Goal: Communication & Community: Answer question/provide support

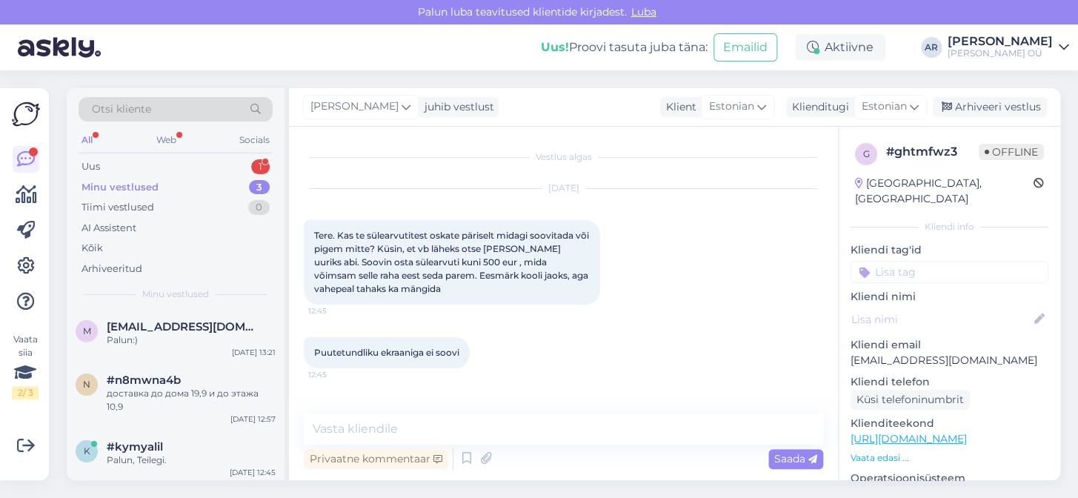
scroll to position [1625, 0]
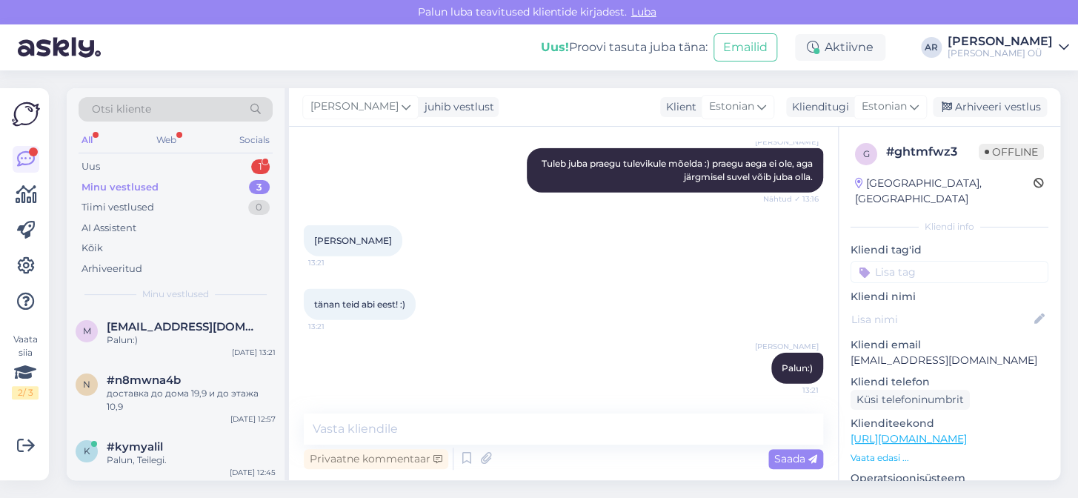
click at [236, 157] on div "Uus 1" at bounding box center [176, 166] width 194 height 21
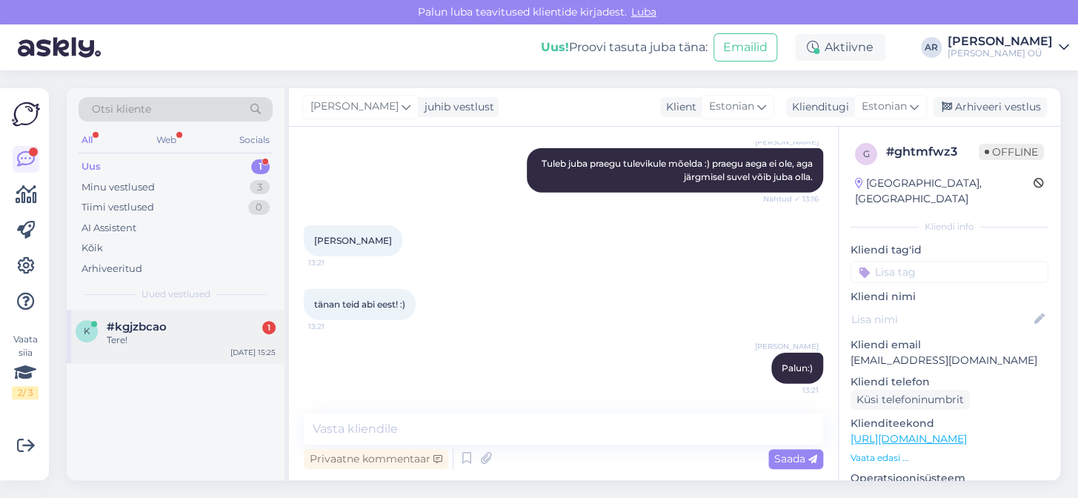
click at [253, 335] on div "Tere!" at bounding box center [191, 340] width 169 height 13
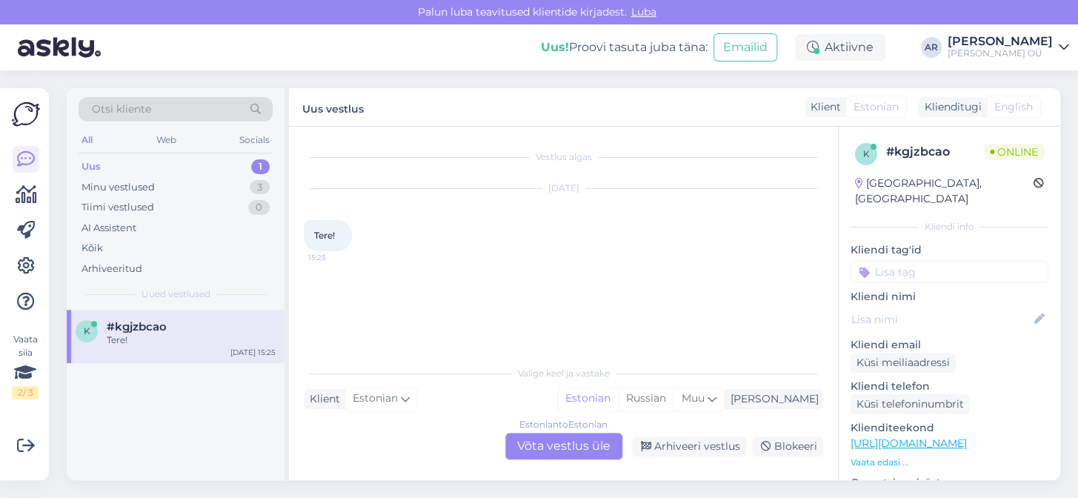
scroll to position [0, 0]
click at [575, 440] on div "Estonian to Estonian Võta vestlus üle" at bounding box center [563, 446] width 117 height 27
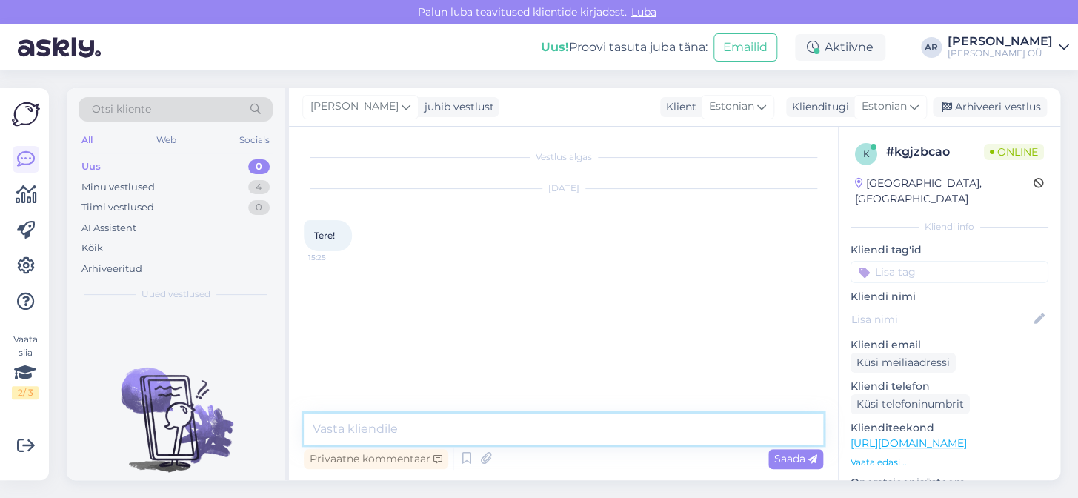
click at [575, 440] on textarea at bounding box center [564, 429] width 520 height 31
type textarea "[PERSON_NAME]"
type textarea "T"
type textarea "Tere!"
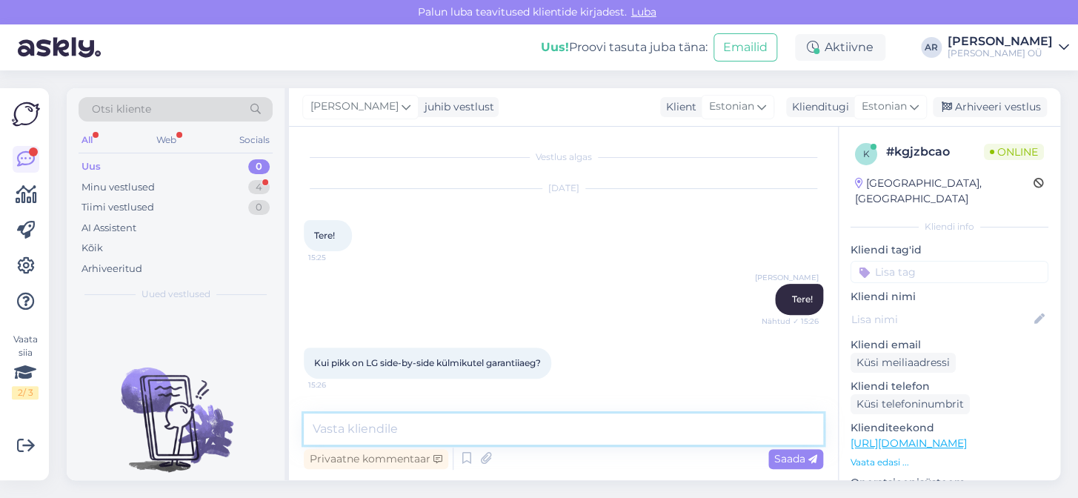
scroll to position [59, 0]
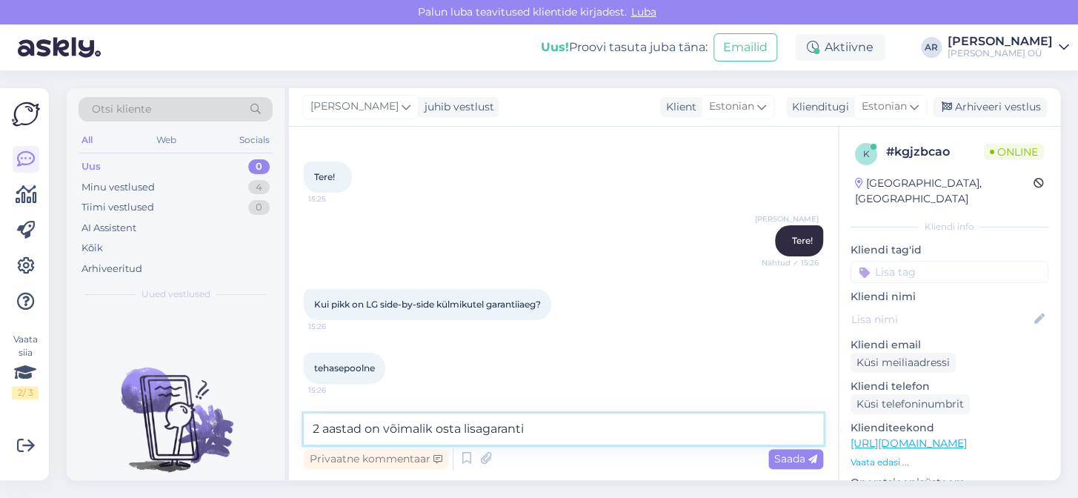
type textarea "2 aastad on võimalik osta lisagarantii"
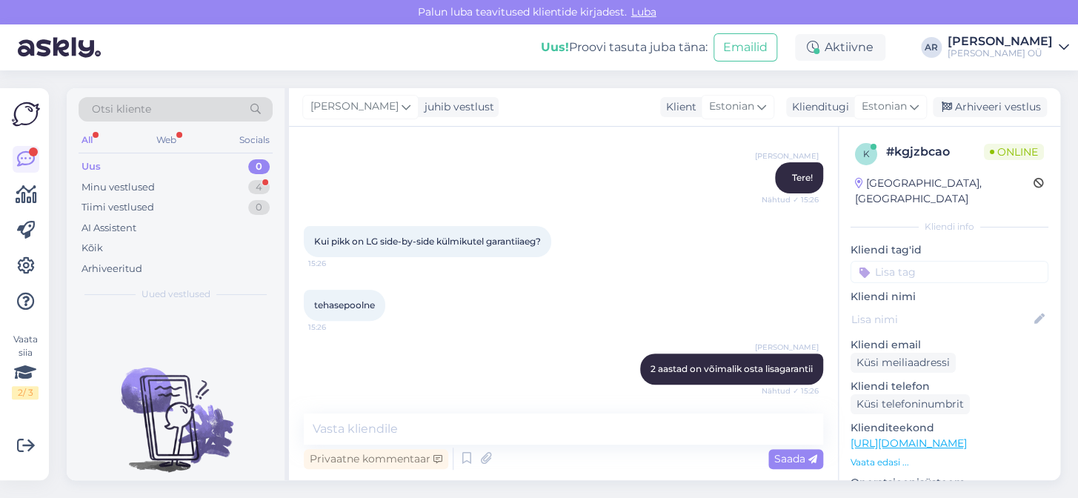
scroll to position [199, 0]
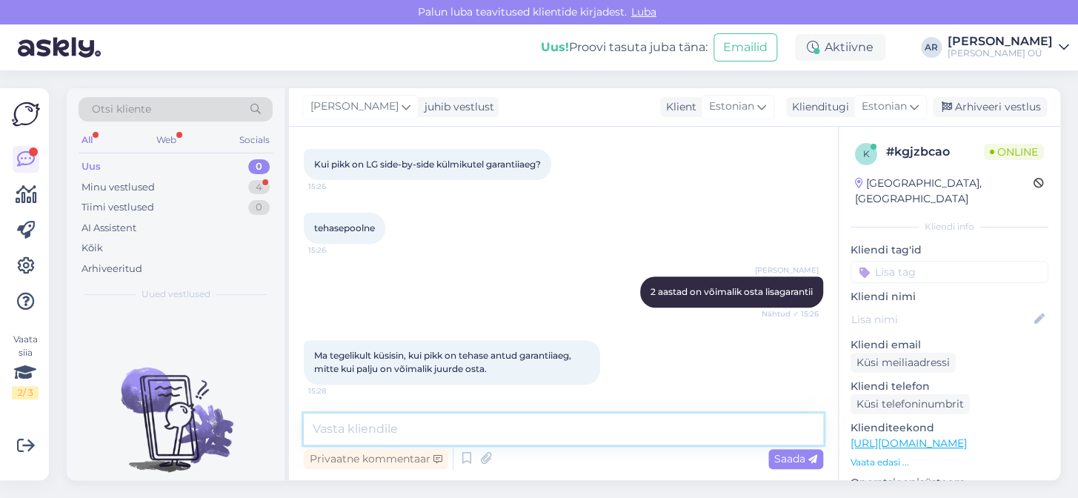
click at [411, 439] on textarea at bounding box center [564, 429] width 520 height 31
click at [411, 435] on textarea at bounding box center [564, 429] width 520 height 31
type textarea "k"
drag, startPoint x: 385, startPoint y: 429, endPoint x: 358, endPoint y: 430, distance: 27.4
click at [358, 430] on textarea "Kehtib ainult 2 aastane garantii" at bounding box center [564, 429] width 520 height 31
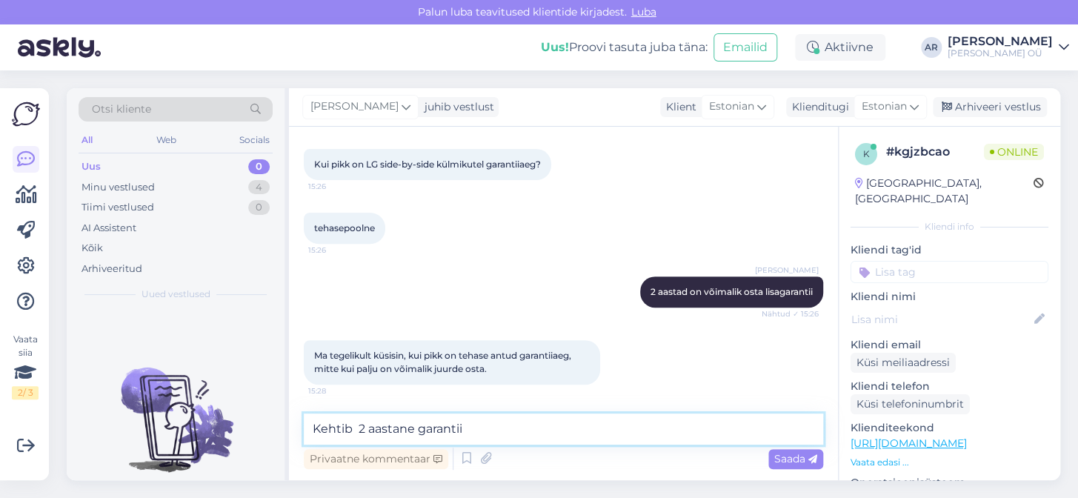
type textarea "Kehtib 2 aastane garantii"
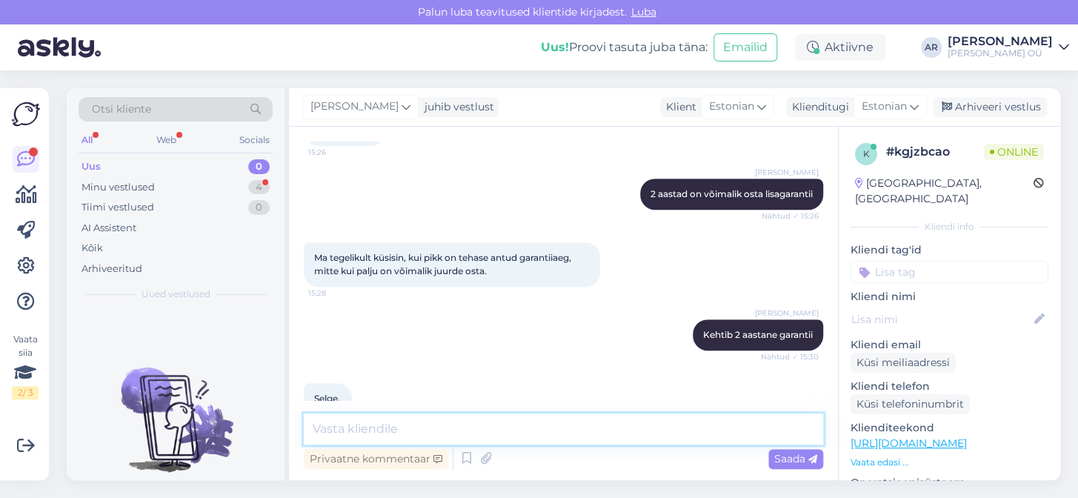
scroll to position [390, 0]
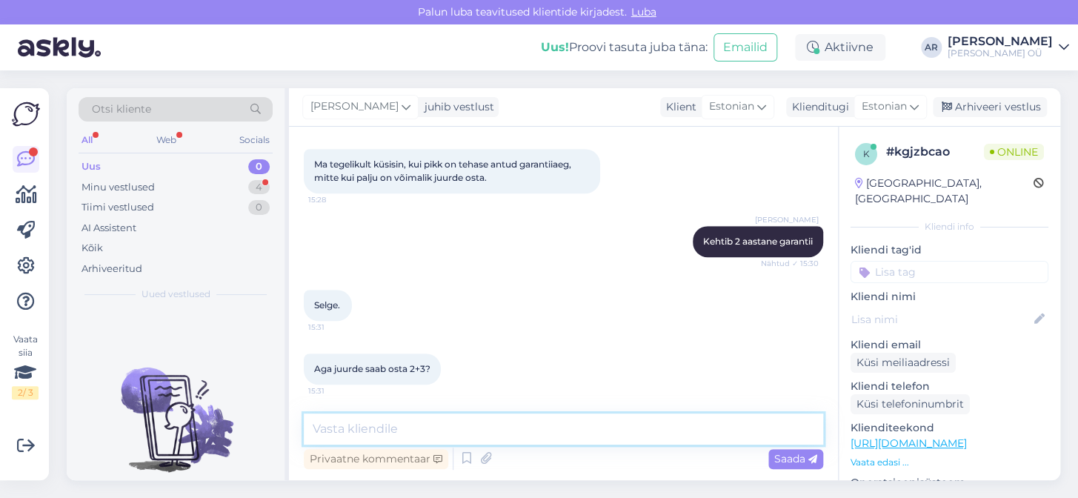
click at [454, 422] on textarea at bounding box center [564, 429] width 520 height 31
type textarea "juurde saab osta 3 aastane garantii"
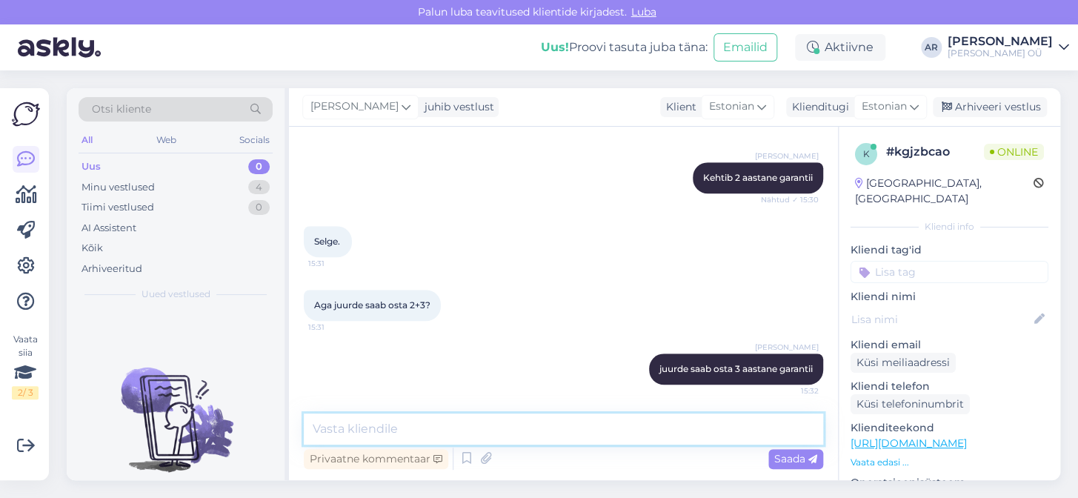
click at [553, 437] on textarea at bounding box center [564, 429] width 520 height 31
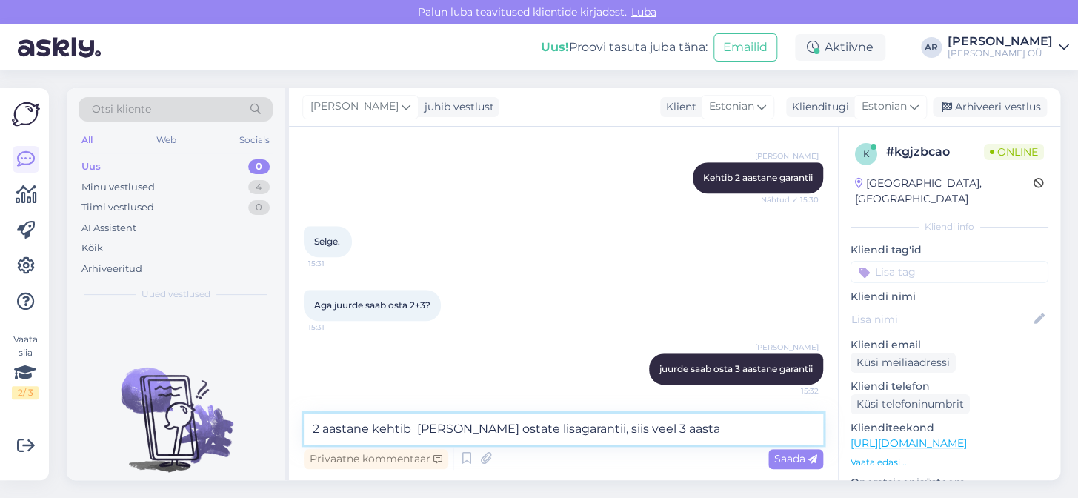
type textarea "2 aastane kehtib [PERSON_NAME] ostate lisagarantii, siis veel 3 aastad"
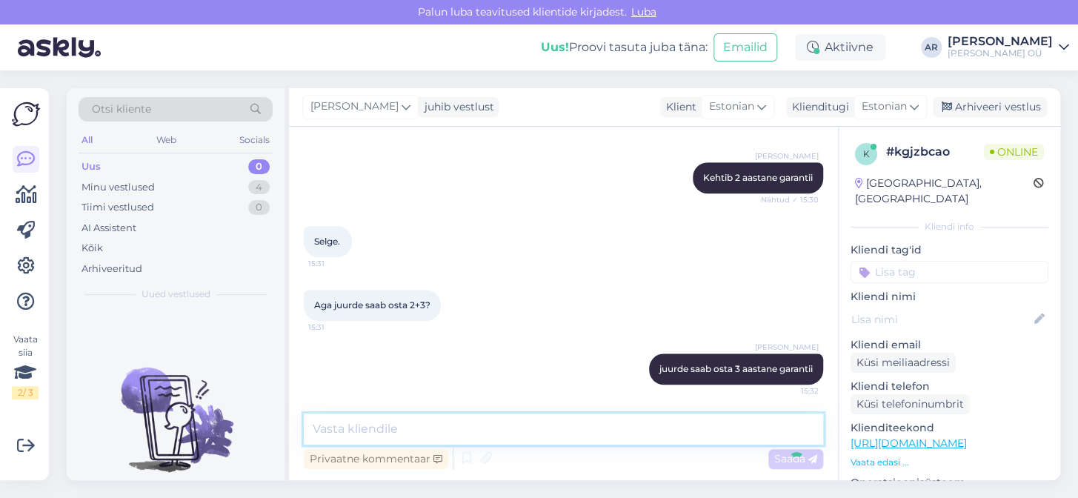
scroll to position [517, 0]
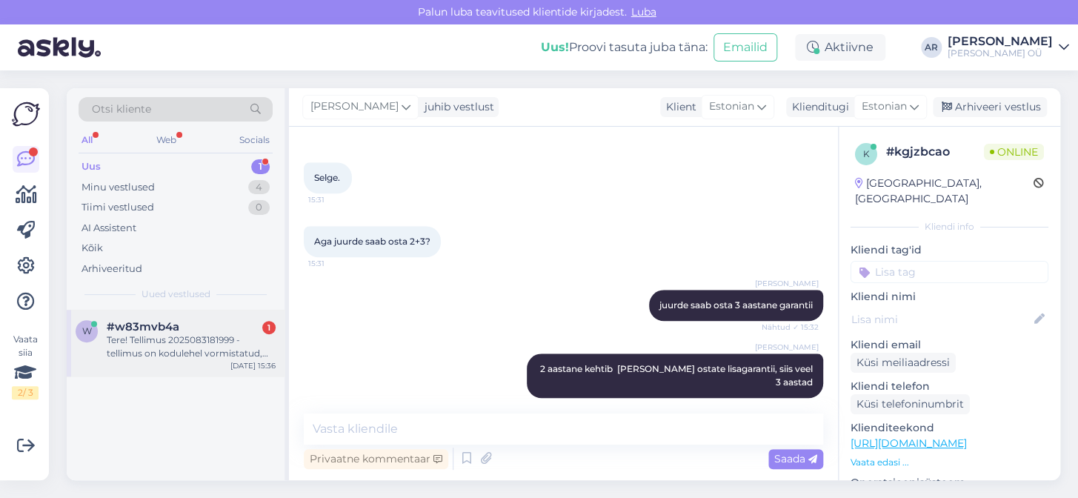
click at [225, 328] on div "#w83mvb4a 1" at bounding box center [191, 326] width 169 height 13
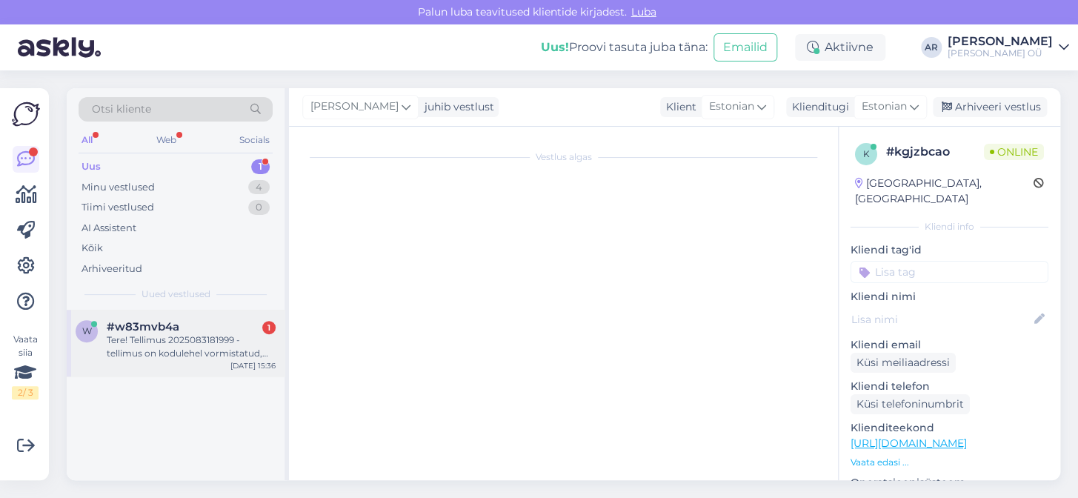
scroll to position [0, 0]
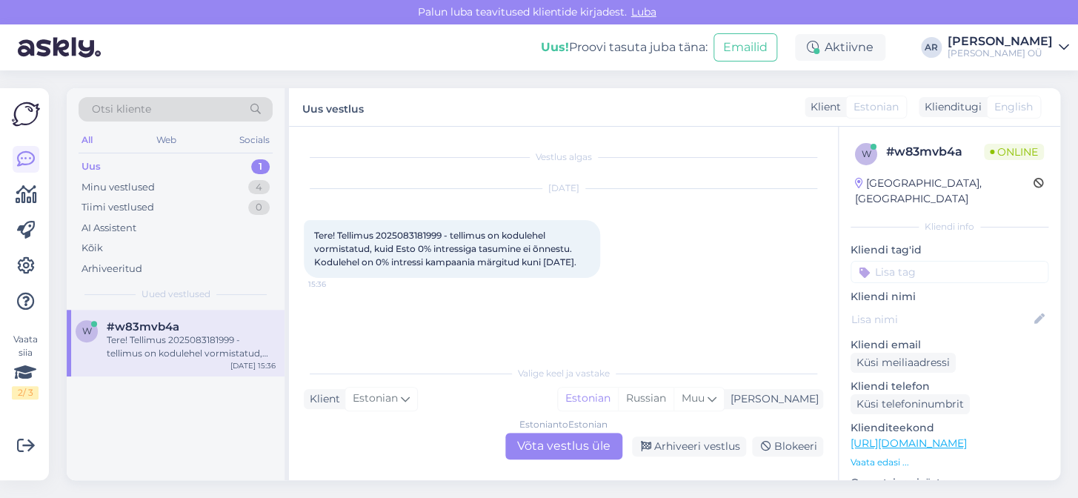
click at [393, 236] on span "Tere! Tellimus 2025083181999 - tellimus on kodulehel vormistatud, kuid Esto 0% …" at bounding box center [445, 249] width 262 height 38
copy span "2025083181999"
click at [580, 442] on div "Estonian to Estonian Võta vestlus üle" at bounding box center [563, 446] width 117 height 27
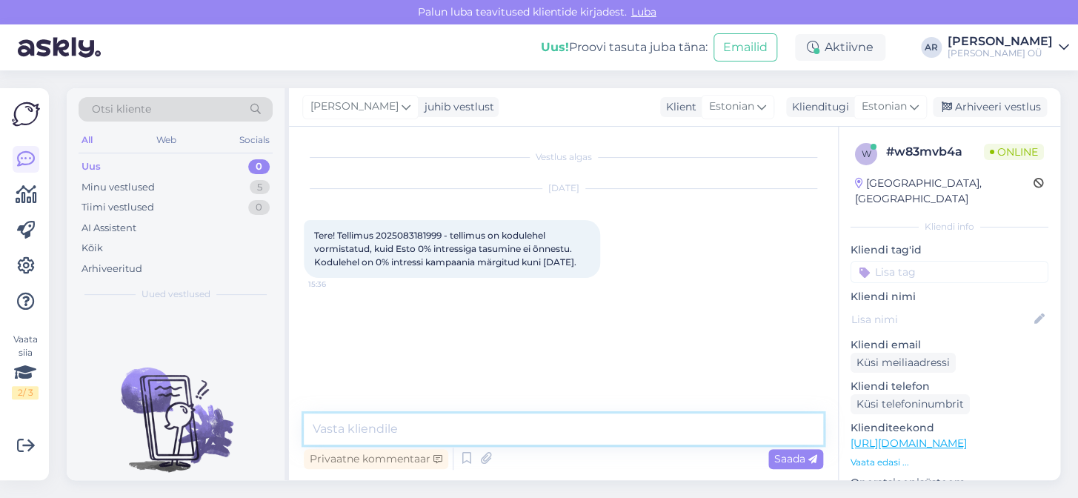
click at [523, 417] on textarea at bounding box center [564, 429] width 520 height 31
type textarea "Tere! Jah, [PERSON_NAME] on viimane päev"
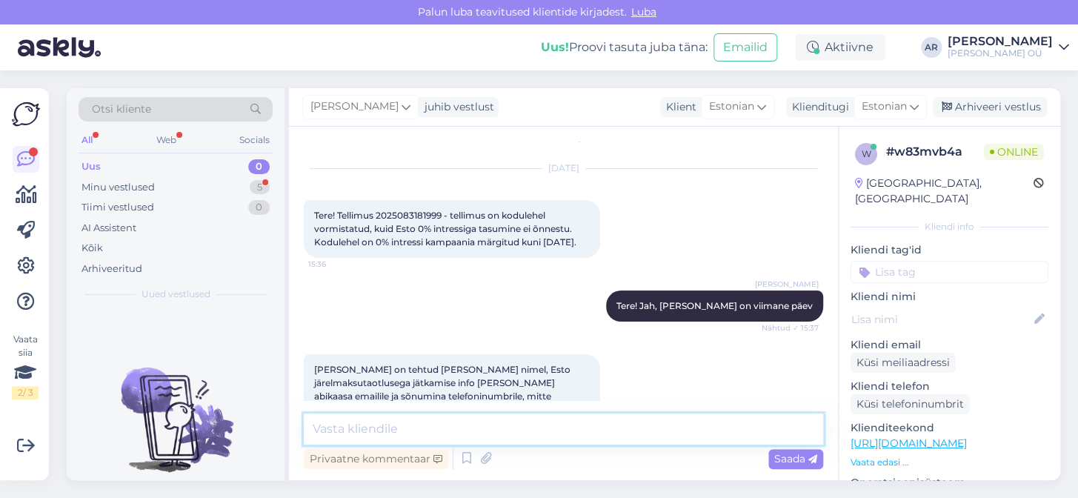
scroll to position [4, 0]
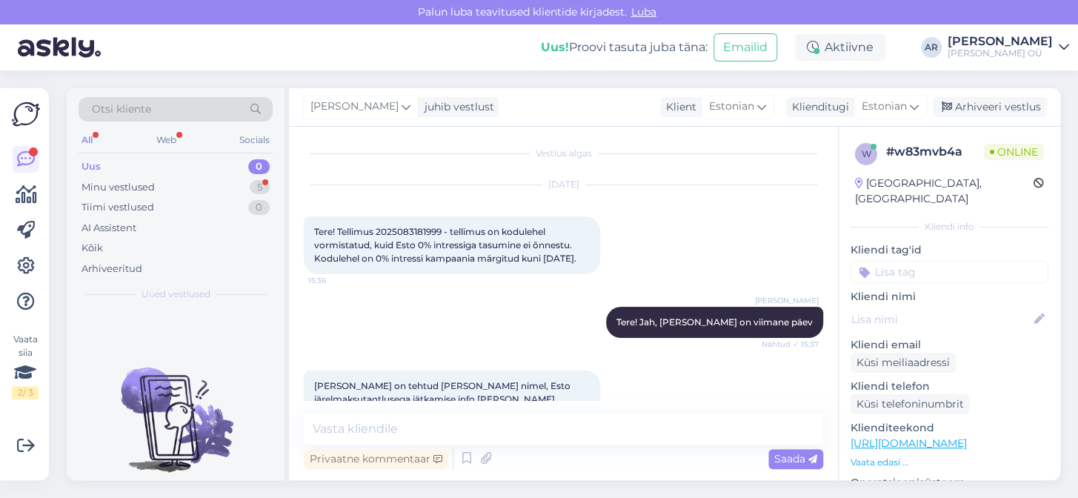
click at [401, 234] on span "Tere! Tellimus 2025083181999 - tellimus on kodulehel vormistatud, kuid Esto 0% …" at bounding box center [445, 245] width 262 height 38
copy span "2025083181999"
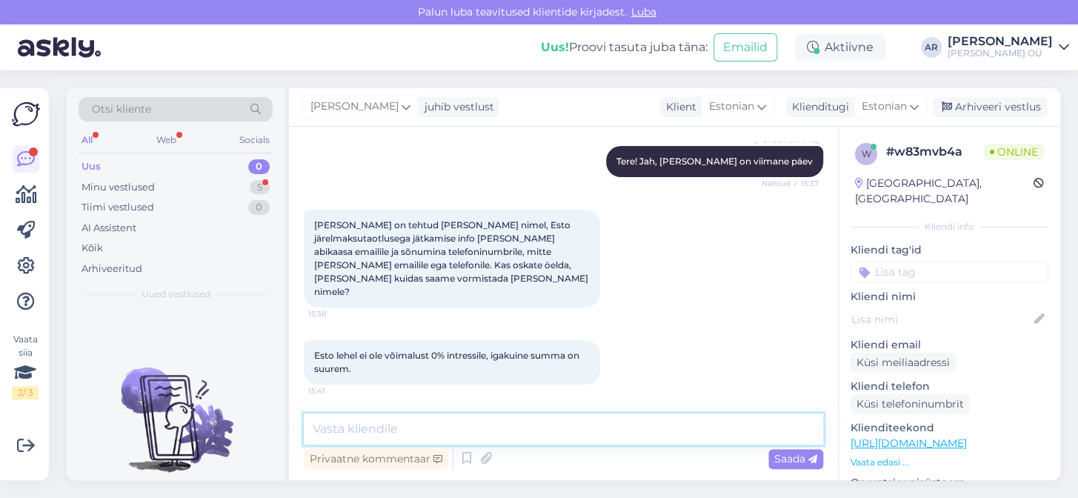
click at [472, 417] on textarea at bounding box center [564, 429] width 520 height 31
click at [340, 415] on textarea at bounding box center [564, 429] width 520 height 31
click at [437, 428] on textarea at bounding box center [564, 429] width 520 height 31
paste textarea "[PHONE_NUMBER]"
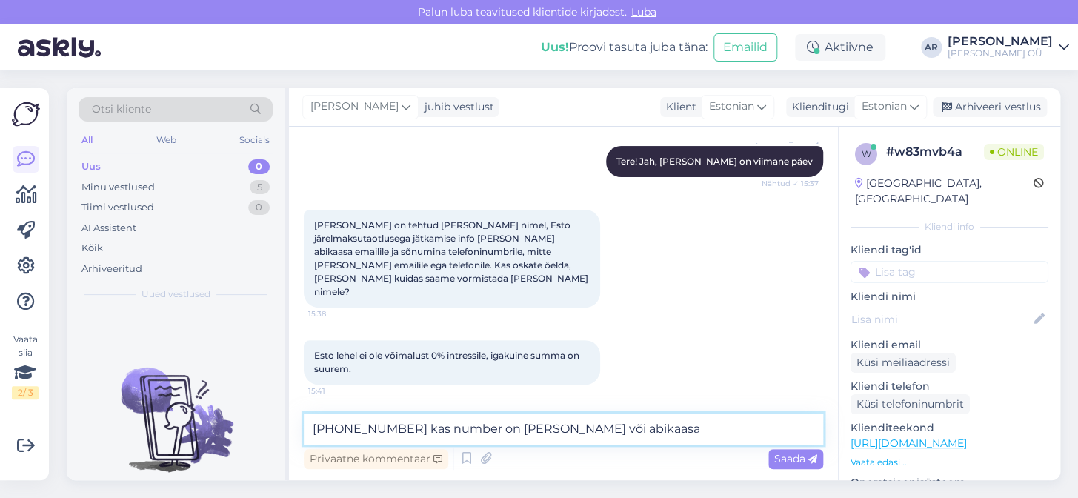
type textarea "[PHONE_NUMBER] kas number on [PERSON_NAME] või abikaasa?"
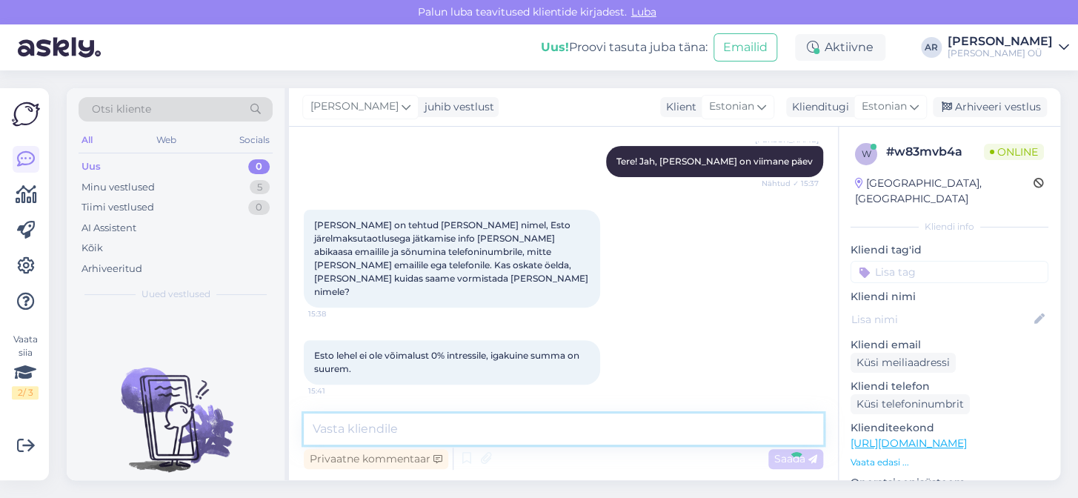
scroll to position [228, 0]
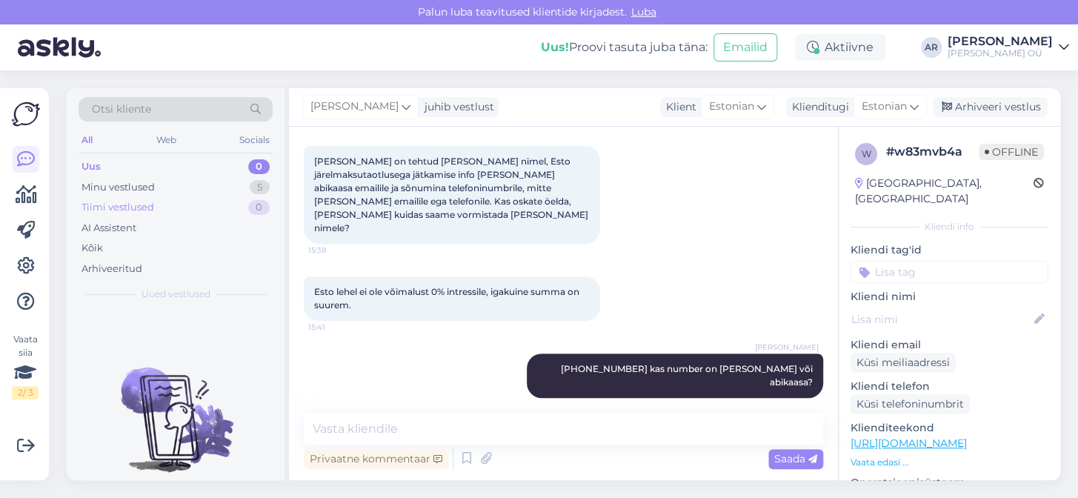
click at [173, 203] on div "Tiimi vestlused 0" at bounding box center [176, 207] width 194 height 21
click at [188, 191] on div "Minu vestlused 5" at bounding box center [176, 187] width 194 height 21
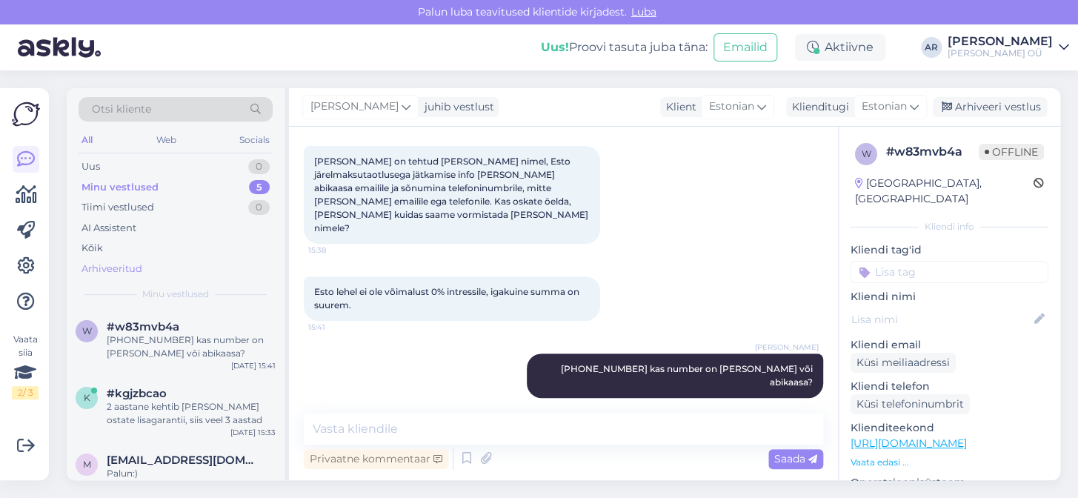
click at [184, 267] on div "Arhiveeritud" at bounding box center [176, 269] width 194 height 21
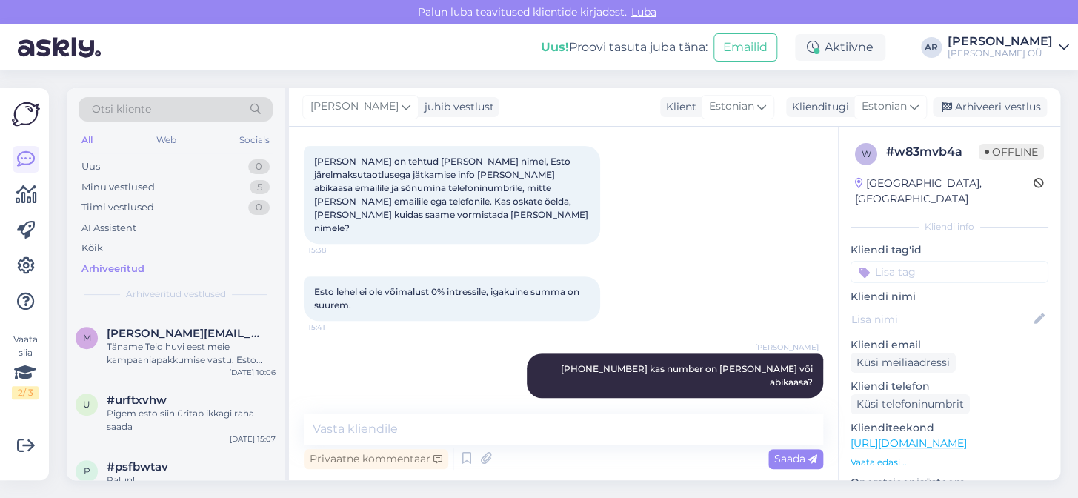
scroll to position [355, 0]
click at [195, 365] on div "Täname Teid huvi eest meie kampaaniapakkumise vastu. Esto hindab krediidivõimek…" at bounding box center [191, 352] width 169 height 27
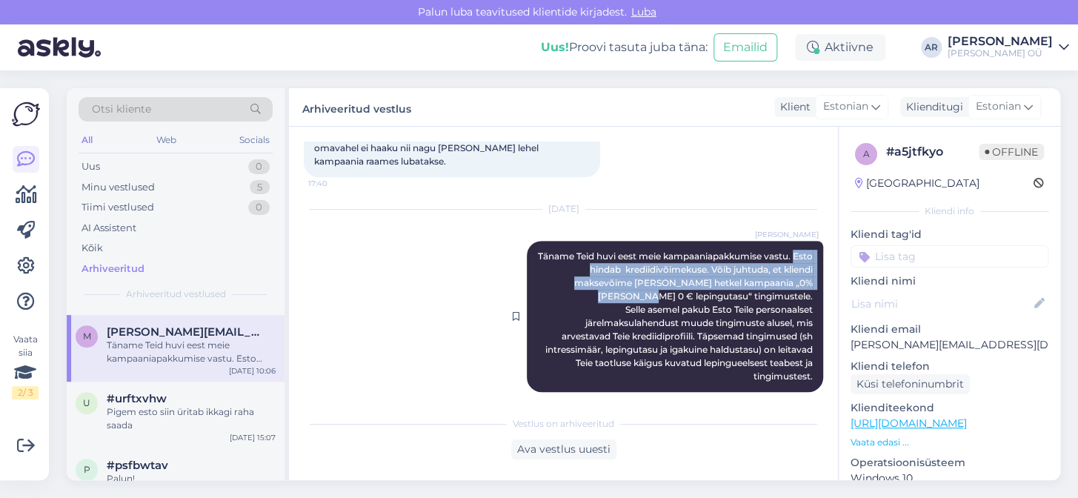
drag, startPoint x: 551, startPoint y: 255, endPoint x: 640, endPoint y: 276, distance: 92.0
click at [640, 276] on div "[PERSON_NAME] Täname Teid huvi eest meie kampaaniapakkumise vastu. Esto hindab …" at bounding box center [675, 316] width 296 height 151
click at [653, 279] on div "[PERSON_NAME] Täname Teid huvi eest meie kampaaniapakkumise vastu. Esto hindab …" at bounding box center [675, 316] width 296 height 151
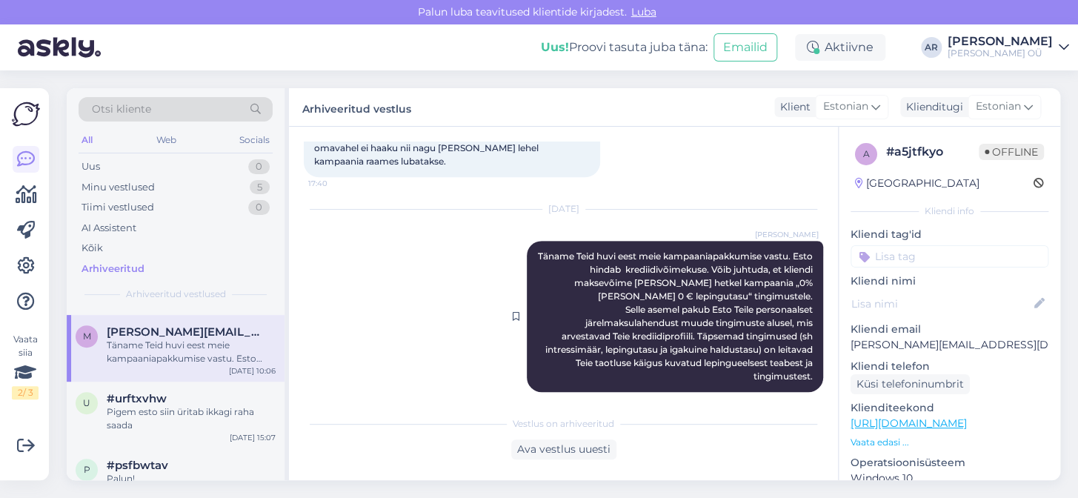
click at [662, 291] on span "Täname Teid huvi eest meie kampaaniapakkumise vastu. Esto hindab krediidivõimek…" at bounding box center [676, 316] width 277 height 131
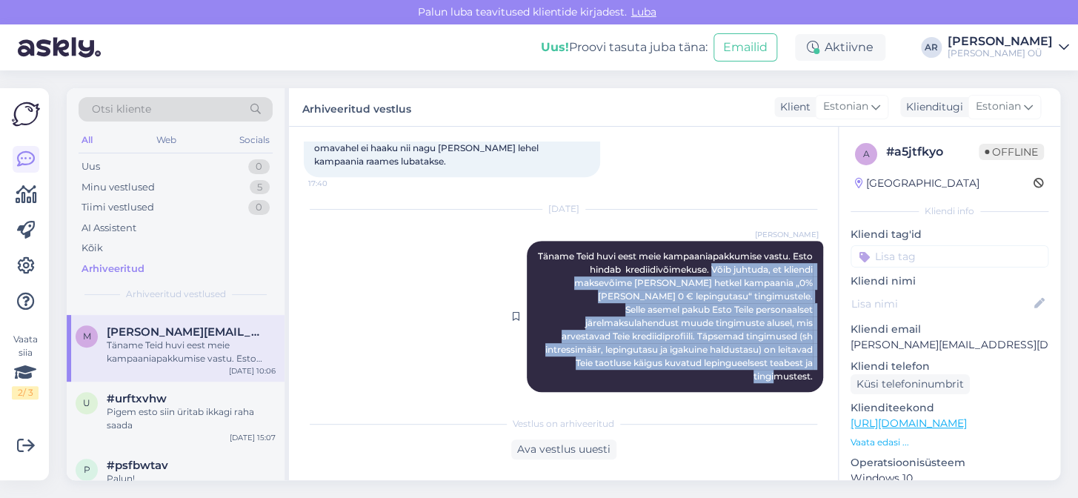
drag, startPoint x: 699, startPoint y: 252, endPoint x: 806, endPoint y: 359, distance: 151.5
click at [806, 359] on div "[PERSON_NAME] Täname Teid huvi eest meie kampaaniapakkumise vastu. Esto hindab …" at bounding box center [675, 316] width 296 height 151
copy span "Võib juhtuda, et kliendi maksevõime [PERSON_NAME] hetkel kampaania „0% [PERSON_…"
click at [216, 190] on div "Minu vestlused 5" at bounding box center [176, 187] width 194 height 21
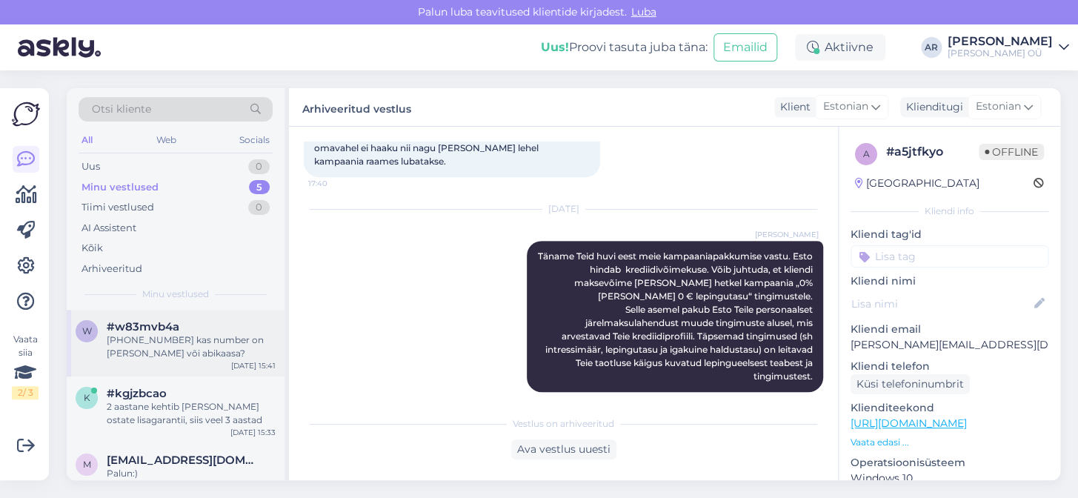
click at [253, 345] on div "[PHONE_NUMBER] kas number on [PERSON_NAME] või abikaasa?" at bounding box center [191, 347] width 169 height 27
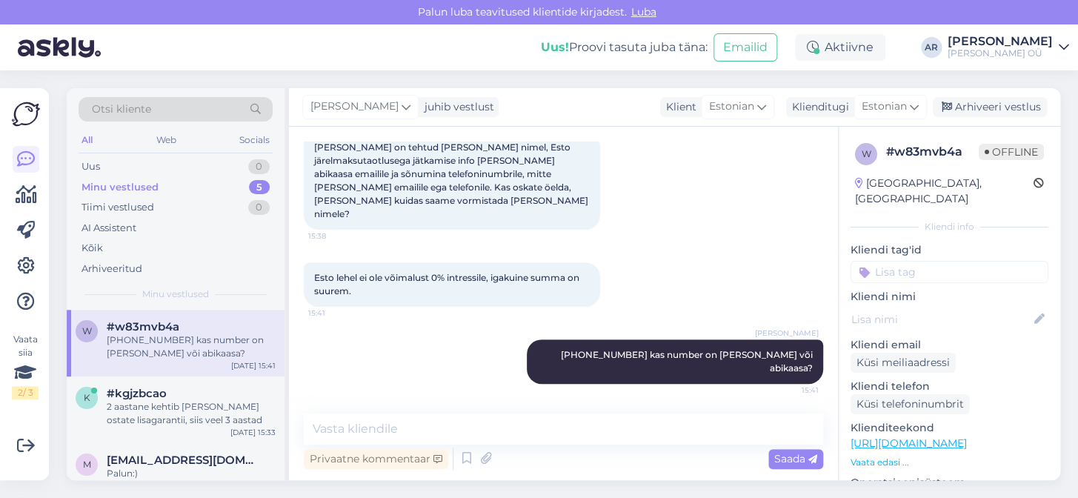
scroll to position [228, 0]
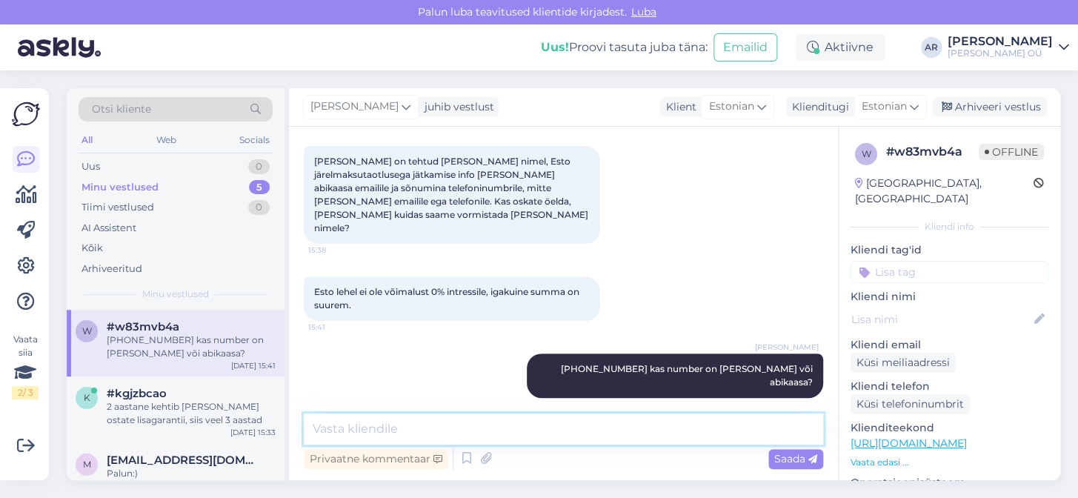
click at [462, 436] on textarea at bounding box center [564, 429] width 520 height 31
paste textarea "Võib juhtuda, et kliendi maksevõime [PERSON_NAME] hetkel kampaania „0% [PERSON_…"
type textarea "Võib juhtuda, et kliendi maksevõime [PERSON_NAME] hetkel kampaania „0% [PERSON_…"
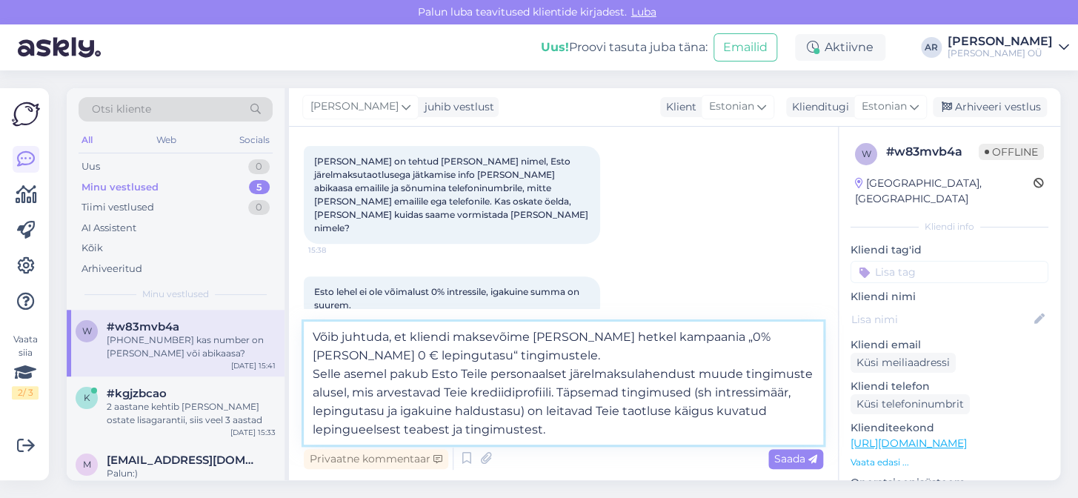
click at [566, 430] on textarea "Võib juhtuda, et kliendi maksevõime [PERSON_NAME] hetkel kampaania „0% [PERSON_…" at bounding box center [564, 383] width 520 height 123
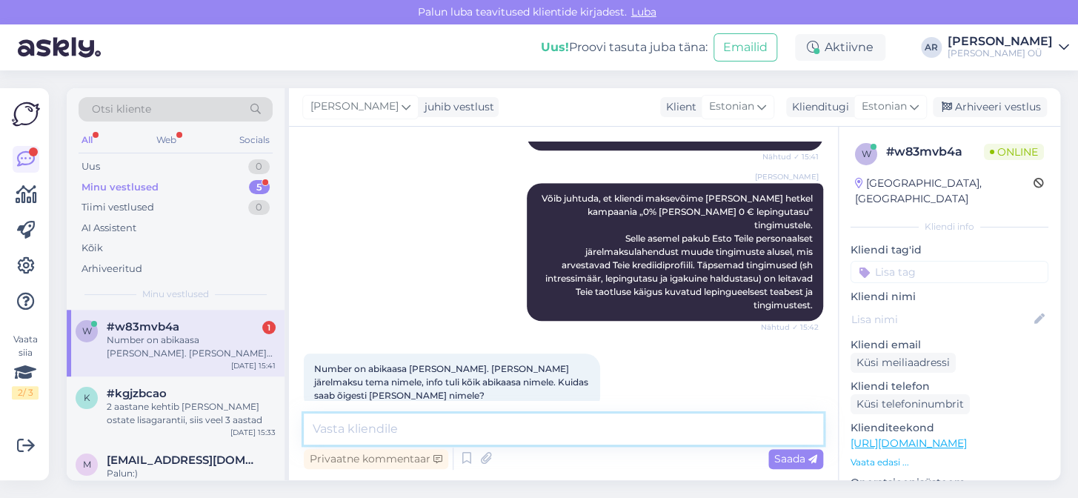
scroll to position [478, 0]
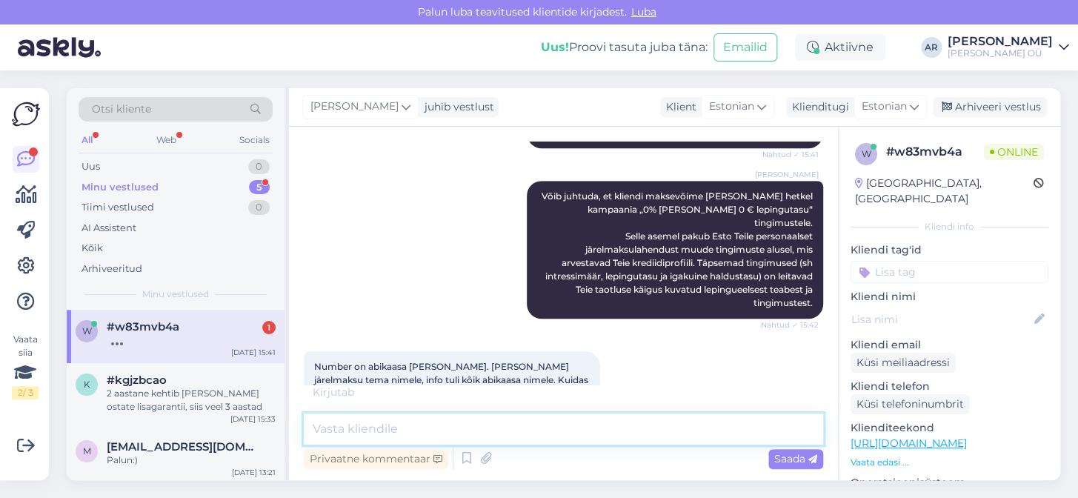
click at [445, 428] on textarea at bounding box center [564, 429] width 520 height 31
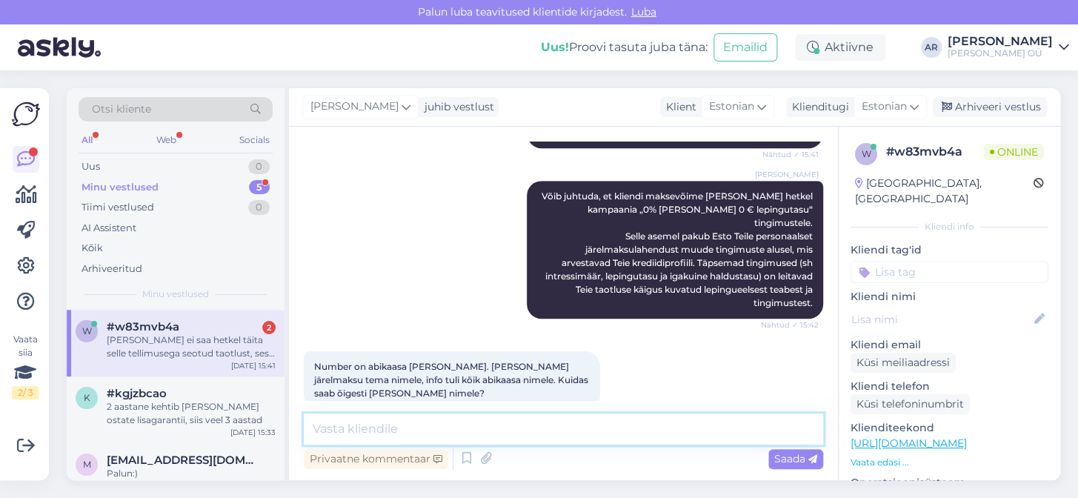
scroll to position [553, 0]
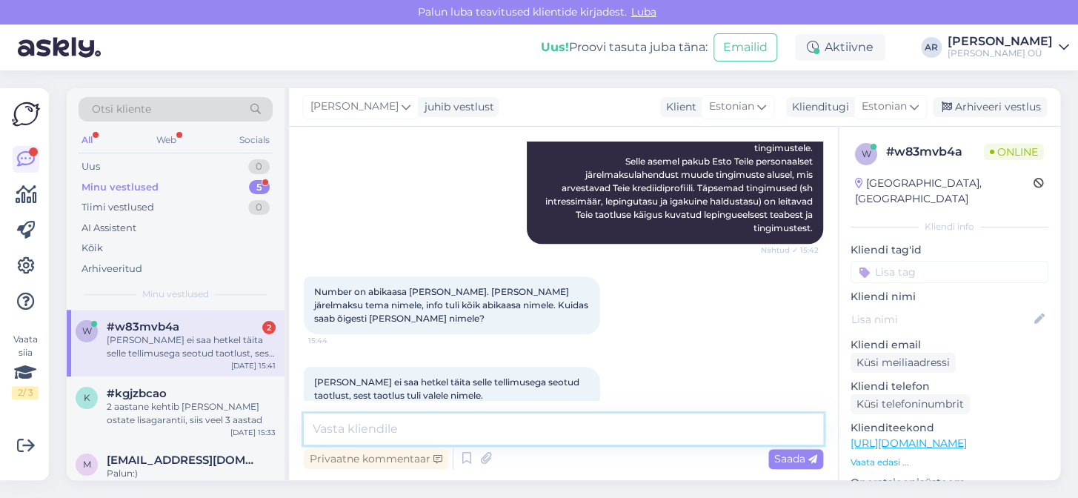
click at [415, 428] on textarea at bounding box center [564, 429] width 520 height 31
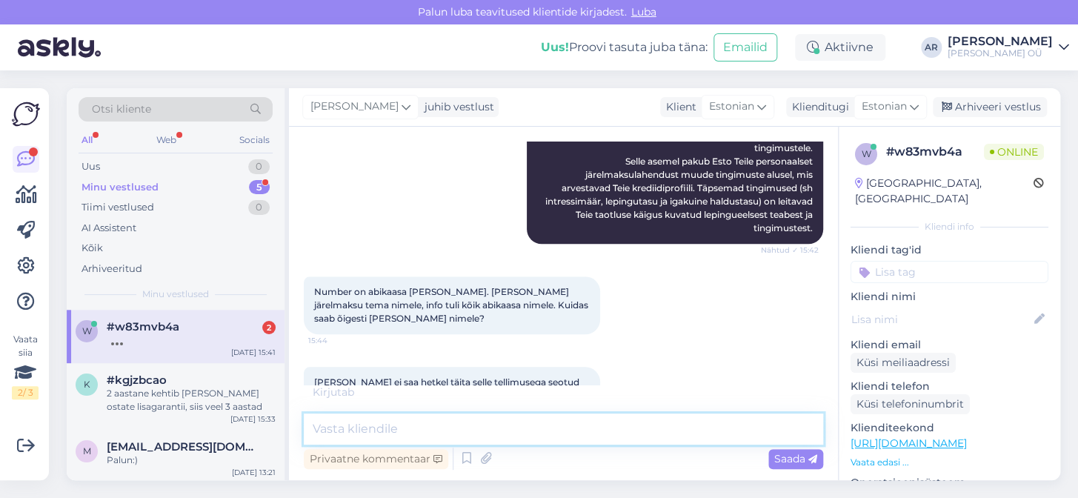
click at [415, 428] on textarea at bounding box center [564, 429] width 520 height 31
click at [449, 415] on textarea at bounding box center [564, 429] width 520 height 31
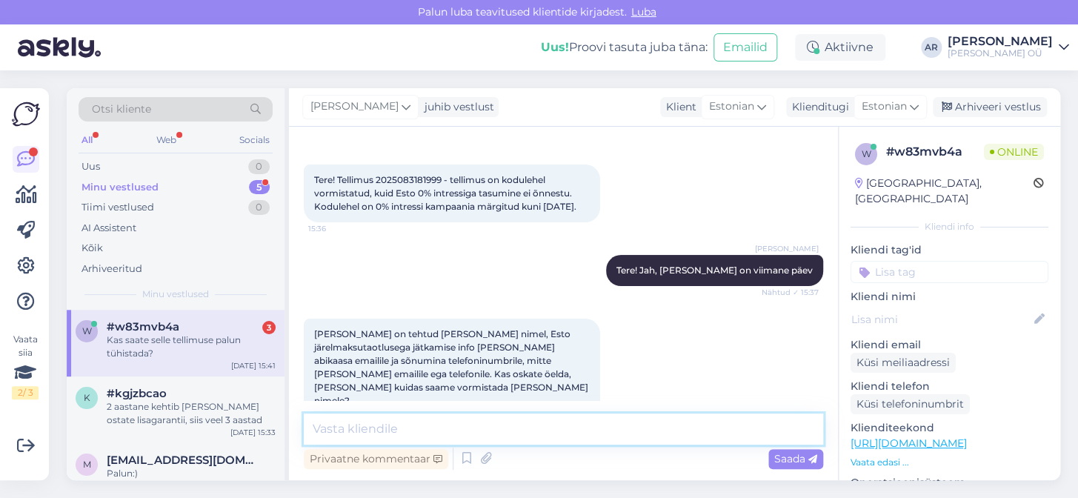
scroll to position [0, 0]
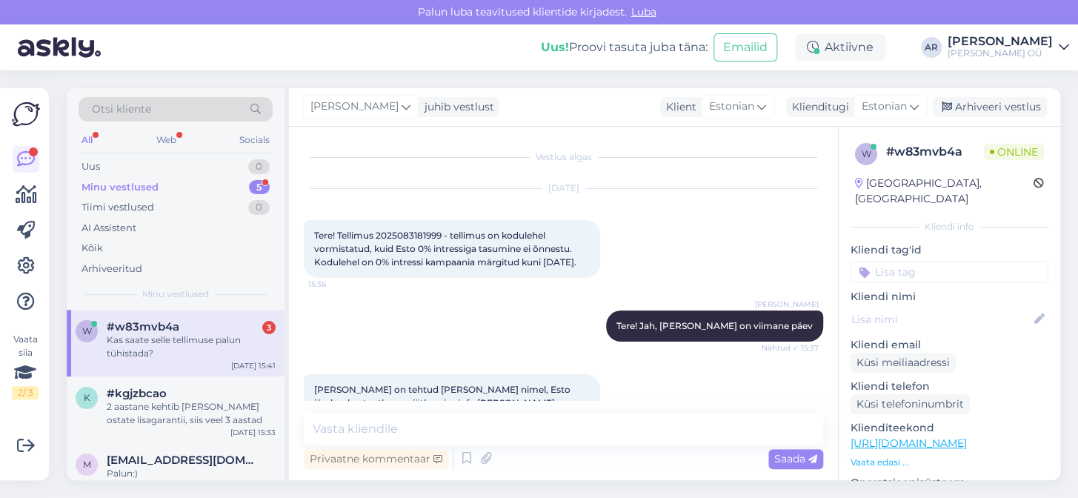
click at [417, 233] on span "Tere! Tellimus 2025083181999 - tellimus on kodulehel vormistatud, kuid Esto 0% …" at bounding box center [445, 249] width 262 height 38
copy span "2025083181999"
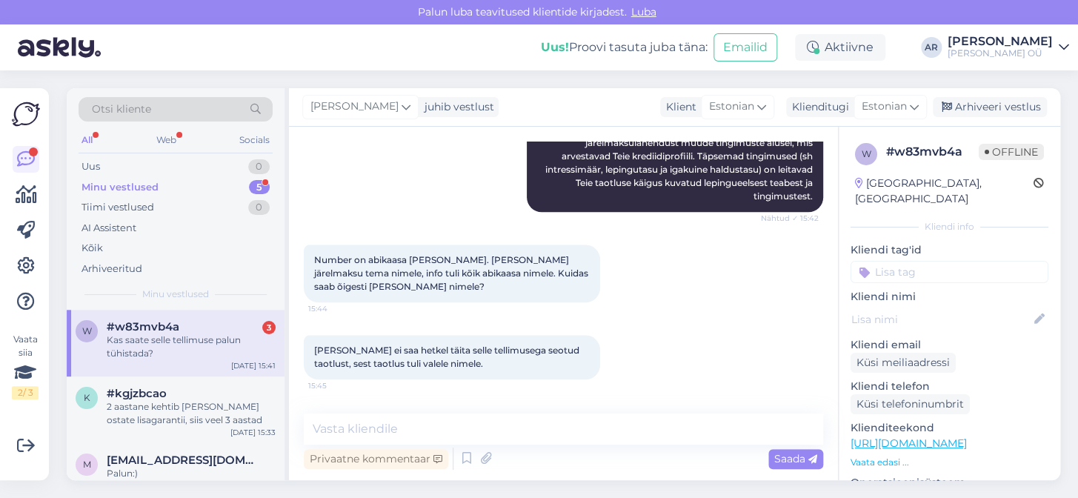
scroll to position [604, 0]
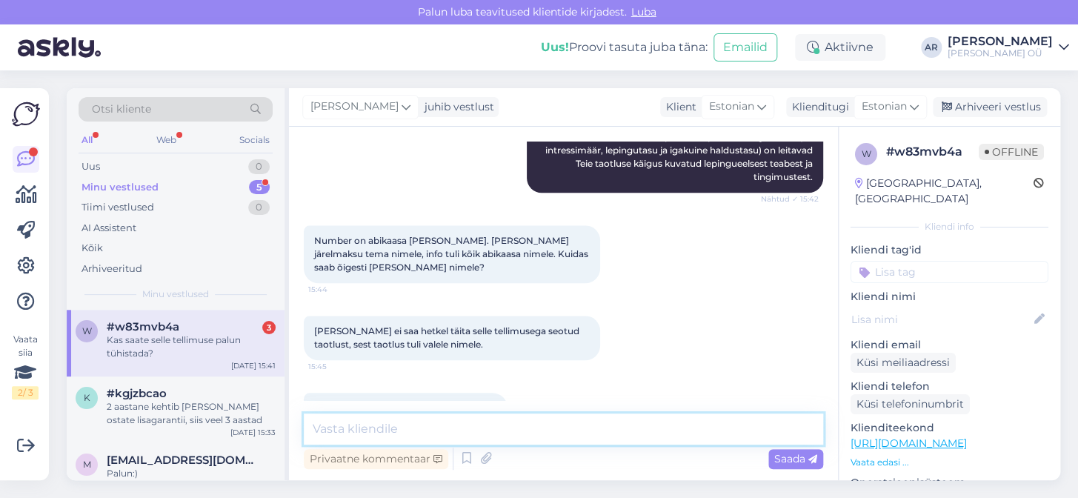
click at [473, 426] on textarea at bounding box center [564, 429] width 520 height 31
type textarea "jah, kohe tühistan"
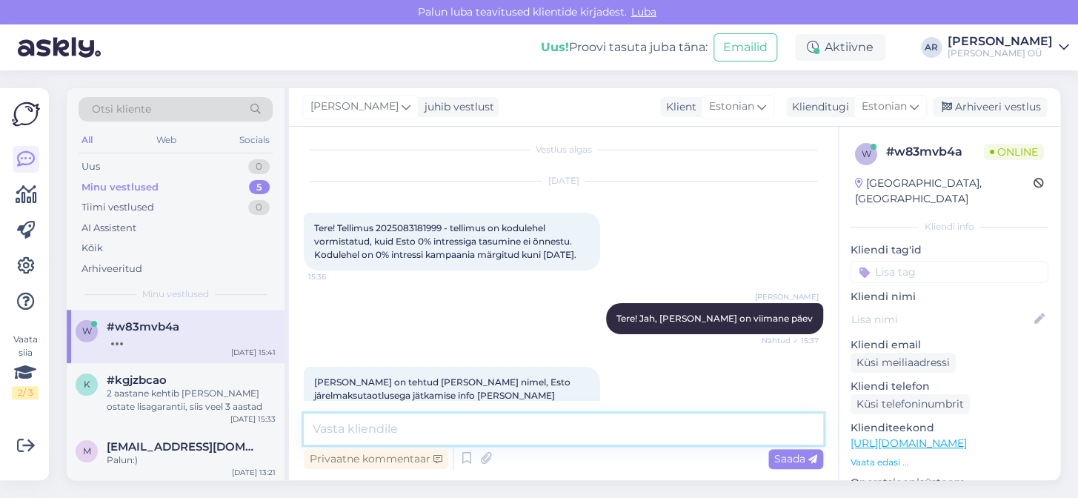
scroll to position [0, 0]
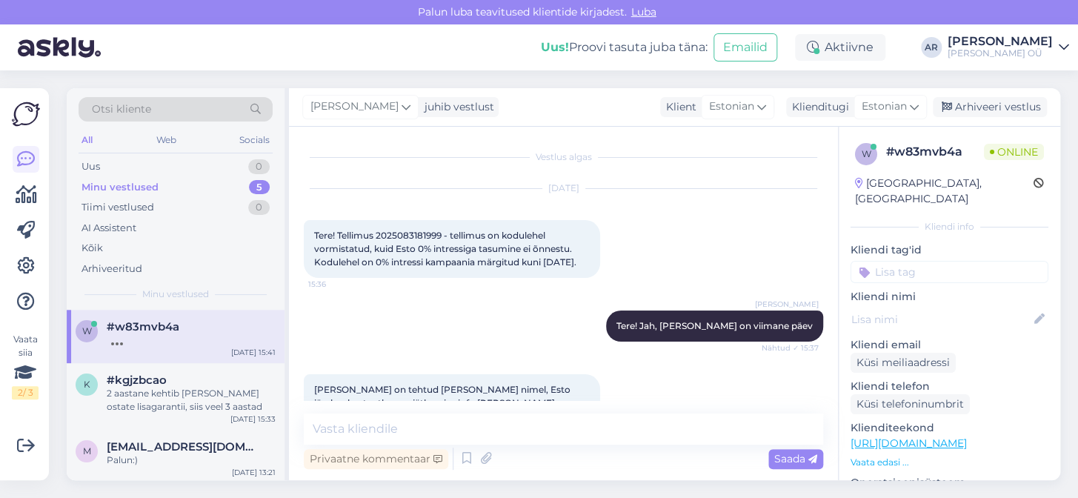
click at [412, 231] on span "Tere! Tellimus 2025083181999 - tellimus on kodulehel vormistatud, kuid Esto 0% …" at bounding box center [445, 249] width 262 height 38
copy span "2025083181999"
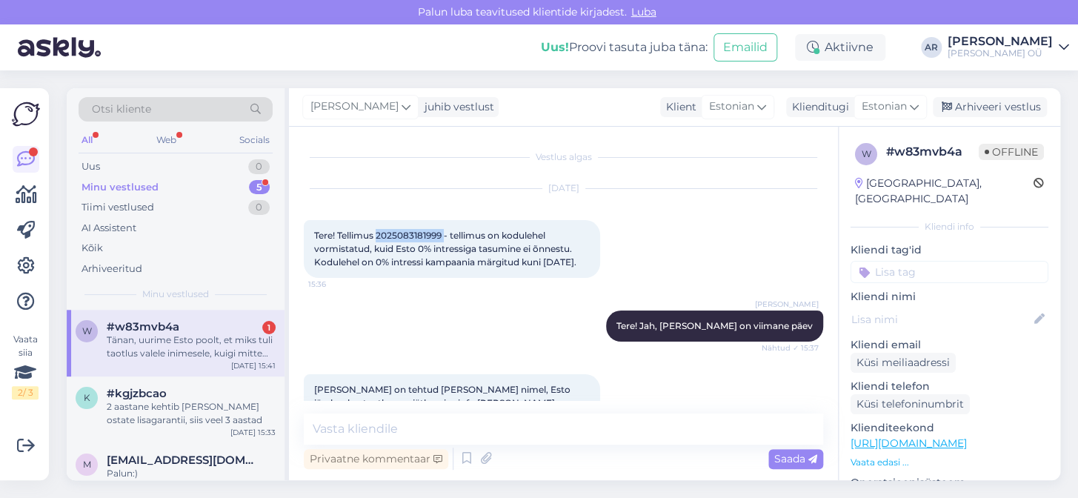
scroll to position [757, 0]
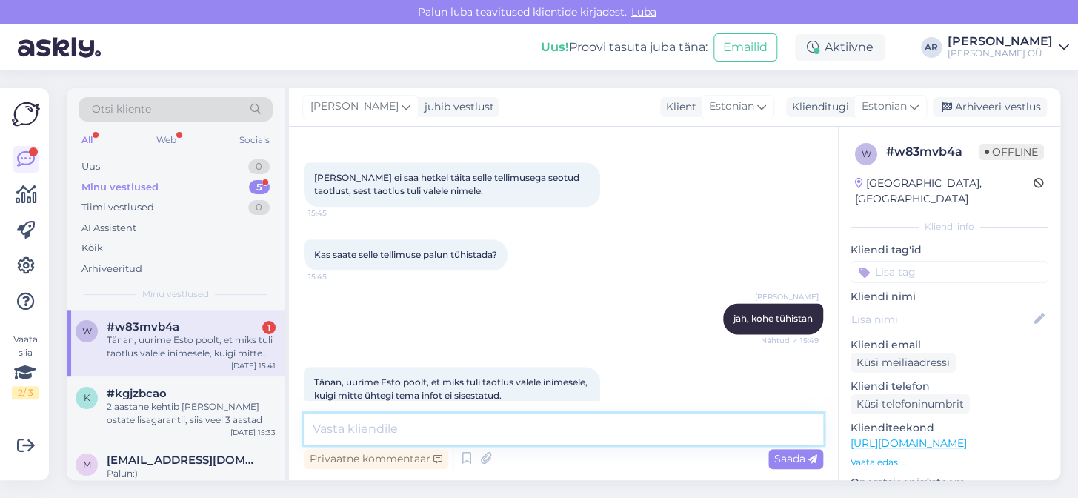
click at [451, 434] on textarea at bounding box center [564, 429] width 520 height 31
click at [551, 427] on textarea at bounding box center [564, 429] width 520 height 31
type textarea "Teeme nii, tühistatud."
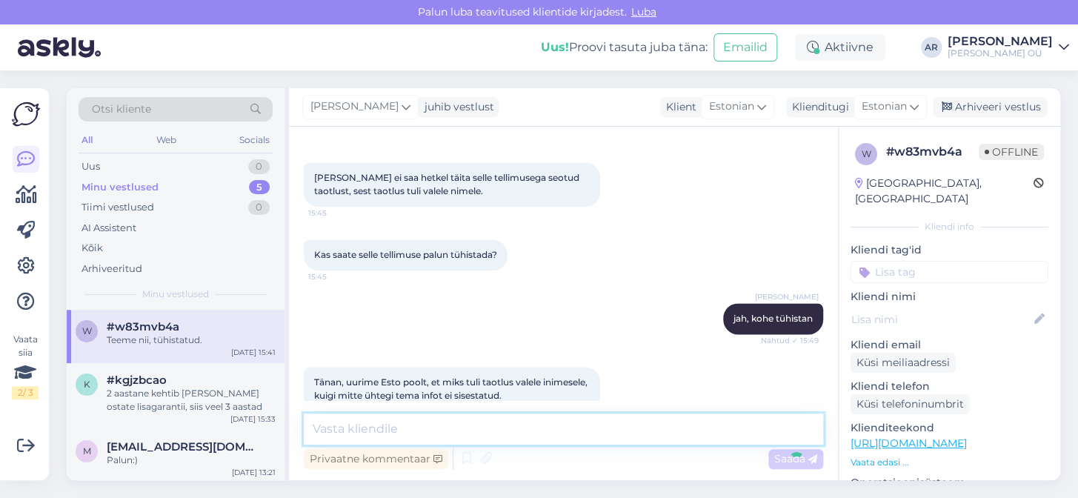
scroll to position [821, 0]
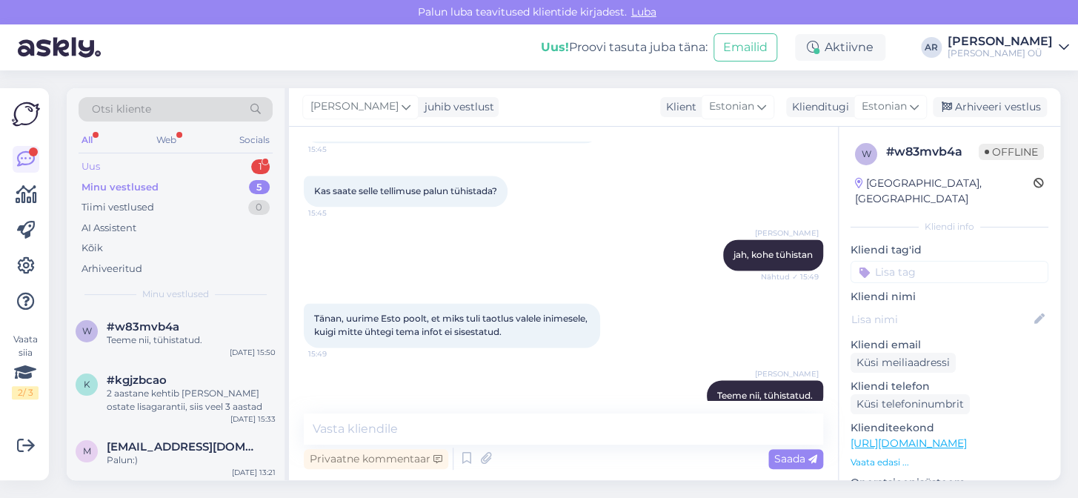
click at [210, 162] on div "Uus 1" at bounding box center [176, 166] width 194 height 21
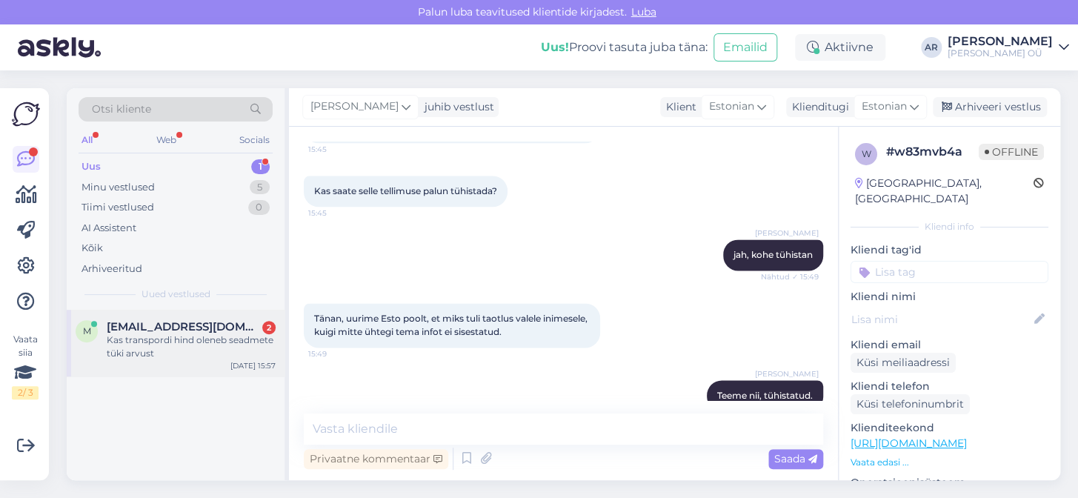
click at [252, 346] on div "Kas transpordi hind oleneb seadmete tüki arvust" at bounding box center [191, 347] width 169 height 27
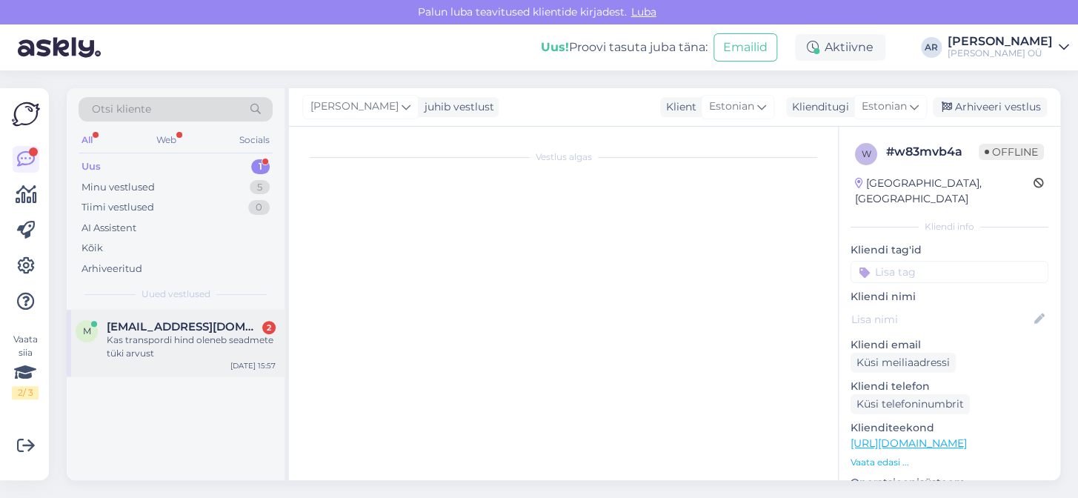
scroll to position [0, 0]
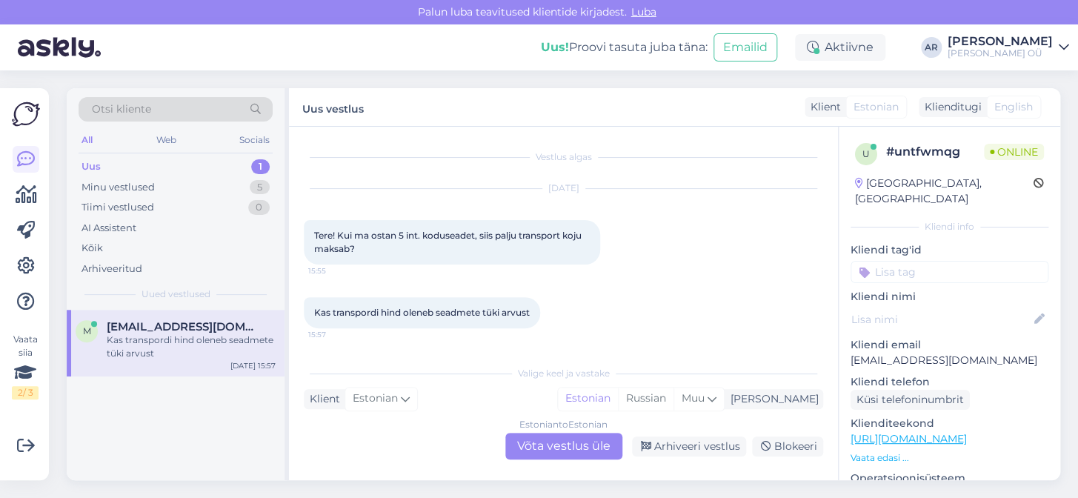
click at [539, 445] on div "Estonian to Estonian Võta vestlus üle" at bounding box center [563, 446] width 117 height 27
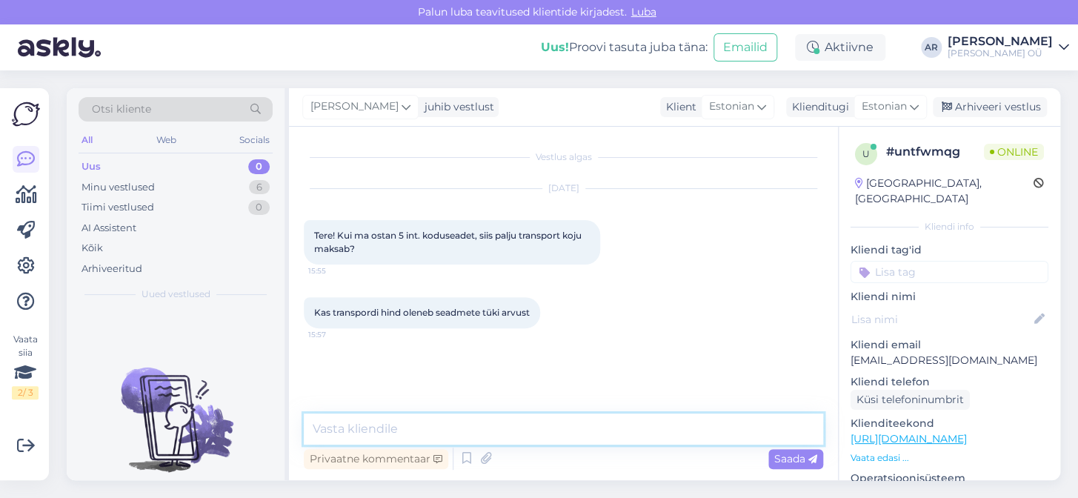
click at [525, 431] on textarea at bounding box center [564, 429] width 520 height 31
type textarea "[PERSON_NAME]"
type textarea "Tere!"
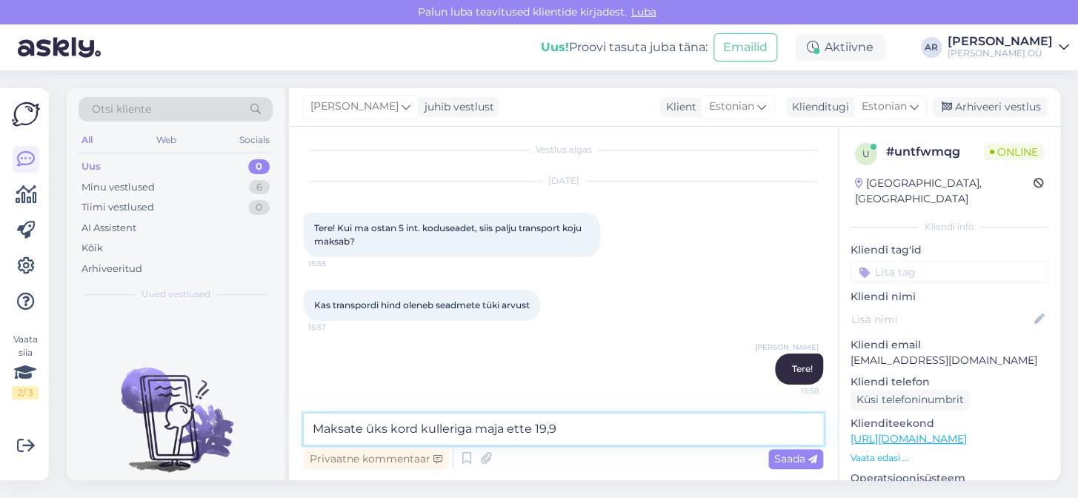
type textarea "Maksate üks kord kulleriga maja ette 19,90"
